Goal: Navigation & Orientation: Find specific page/section

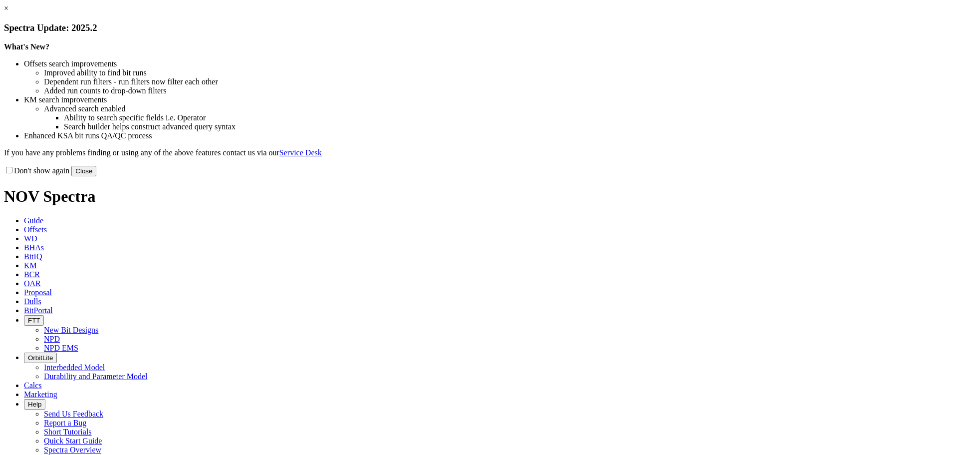
click at [8, 12] on link "×" at bounding box center [6, 8] width 4 height 8
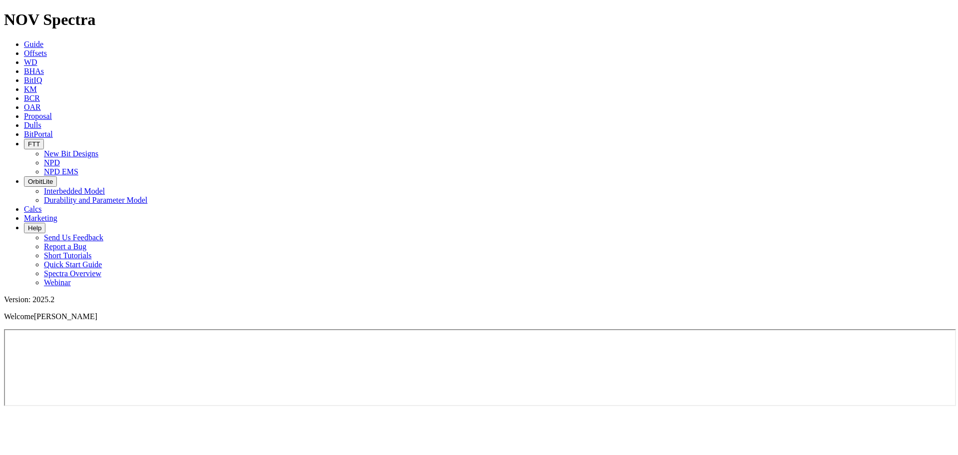
click at [24, 40] on icon at bounding box center [24, 44] width 0 height 8
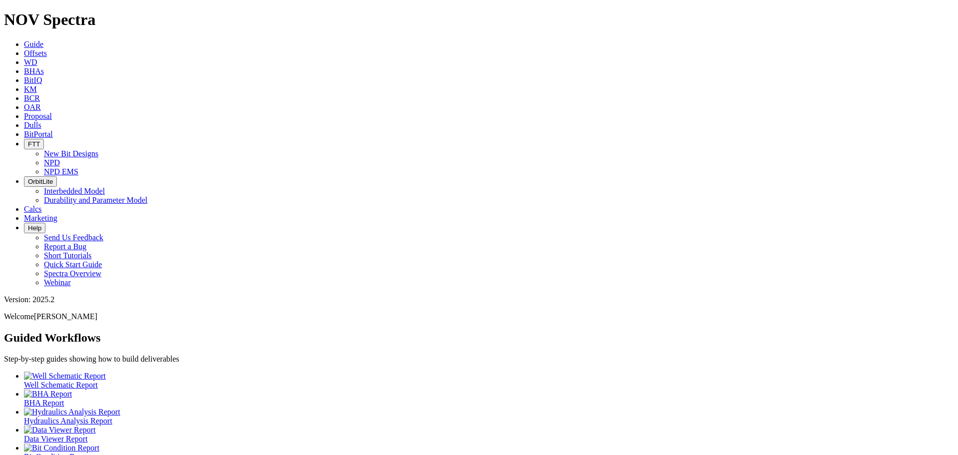
click at [53, 130] on span "BitPortal" at bounding box center [38, 134] width 29 height 8
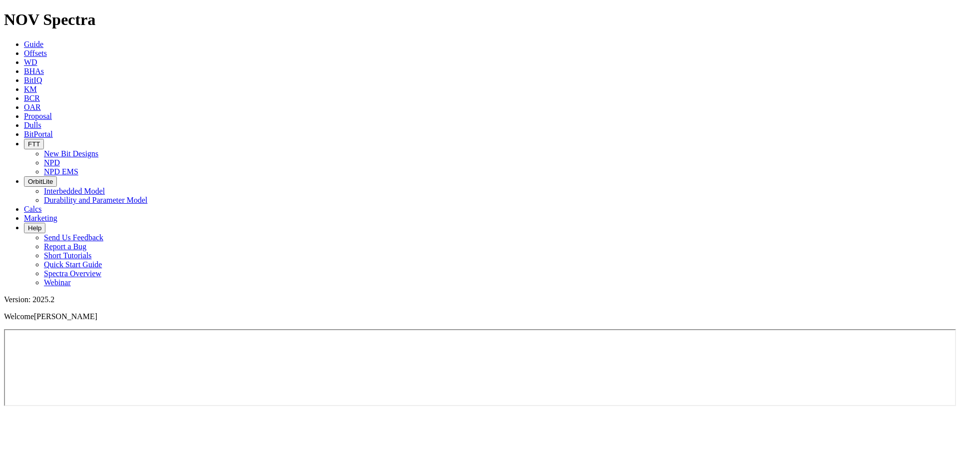
click at [24, 40] on icon at bounding box center [24, 44] width 0 height 8
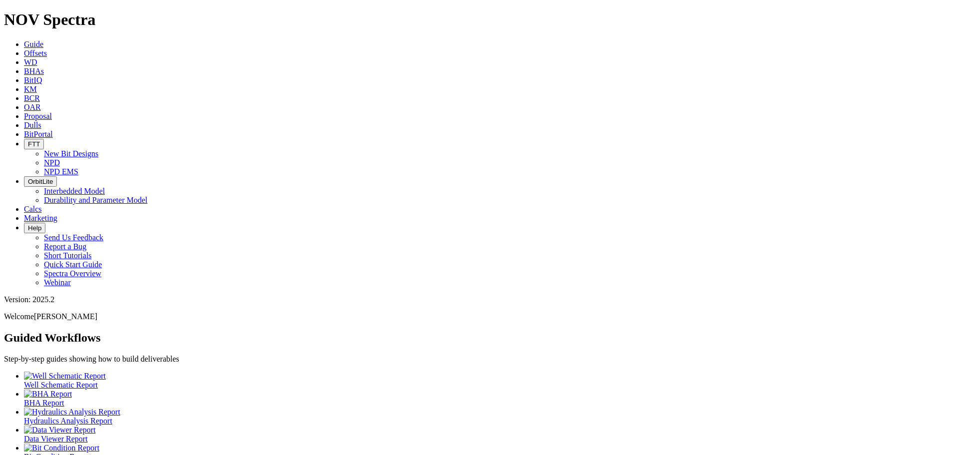
click at [611, 371] on ul "Well Schematic Report BHA Report Hydraulics Analysis Report Data Viewer Report …" at bounding box center [479, 434] width 950 height 126
click at [28, 224] on icon "button" at bounding box center [28, 227] width 0 height 7
click at [701, 40] on ul "Guide Offsets [PERSON_NAME] BitIQ KM BCR OAR Proposal EBRR Dulls BitPortal FTT …" at bounding box center [479, 163] width 950 height 247
click at [41, 224] on span "Help" at bounding box center [34, 227] width 13 height 7
click at [554, 371] on ul "Well Schematic Report BHA Report Hydraulics Analysis Report Data Viewer Report …" at bounding box center [479, 434] width 950 height 126
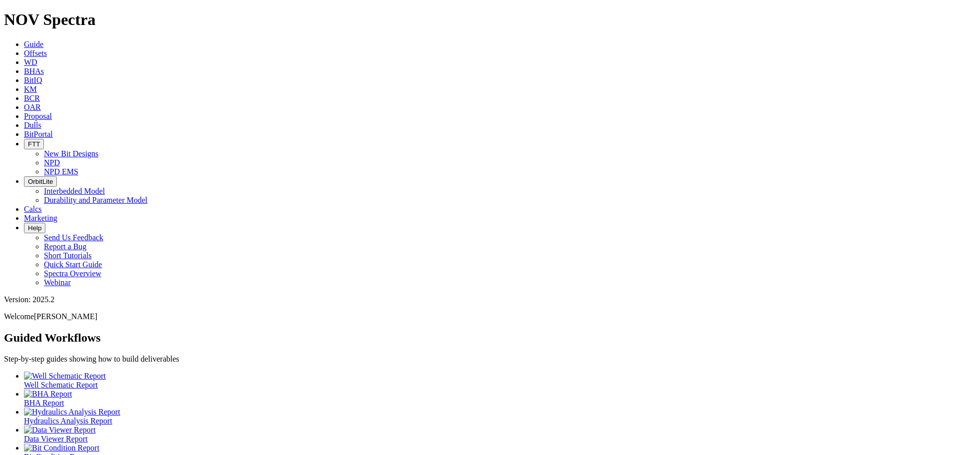
click at [42, 76] on span "BitIQ" at bounding box center [33, 80] width 18 height 8
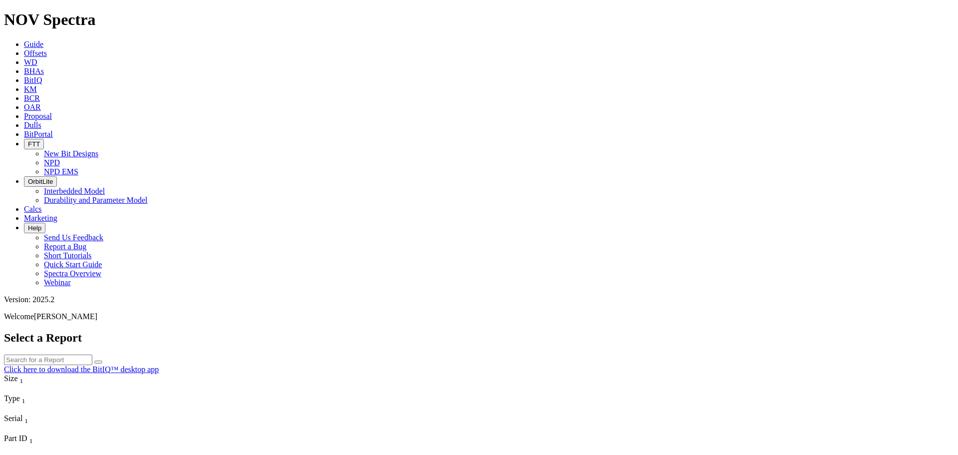
scroll to position [927, 0]
click at [24, 85] on icon at bounding box center [24, 89] width 0 height 8
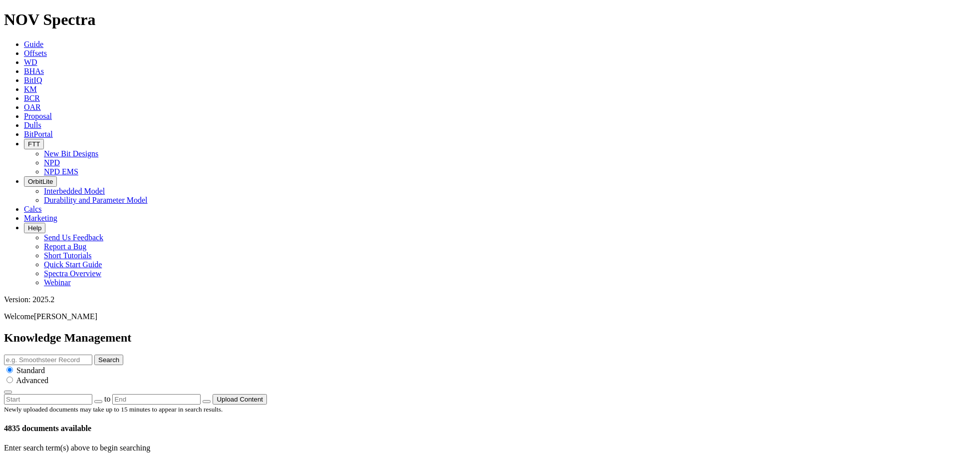
click at [40, 94] on span "BCR" at bounding box center [32, 98] width 16 height 8
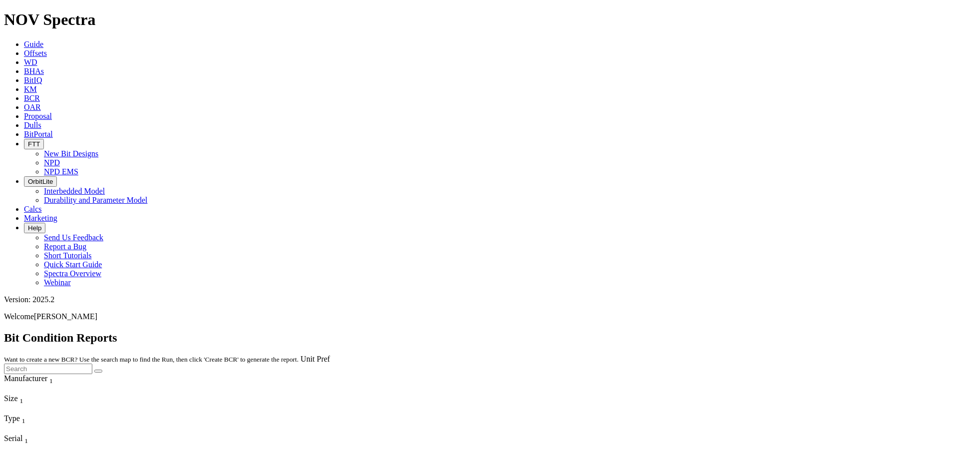
click at [41, 103] on span "OAR" at bounding box center [32, 107] width 17 height 8
click at [24, 112] on icon at bounding box center [24, 116] width 0 height 8
click at [24, 121] on icon at bounding box center [24, 125] width 0 height 8
